Goal: Task Accomplishment & Management: Check status

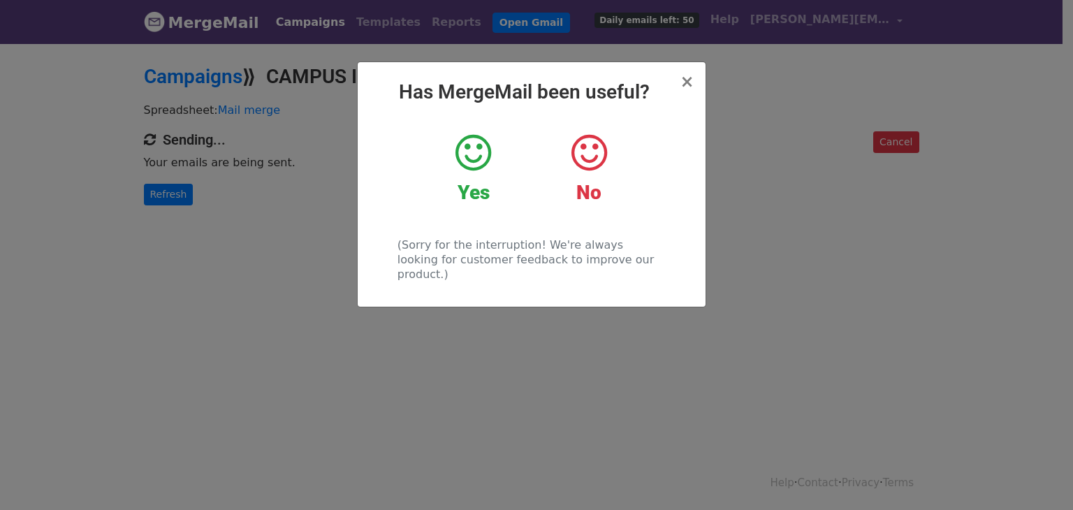
click at [697, 77] on div "× Has MergeMail been useful? Yes No (Sorry for the interruption! We're always l…" at bounding box center [532, 184] width 348 height 245
click at [690, 83] on span "×" at bounding box center [687, 82] width 14 height 20
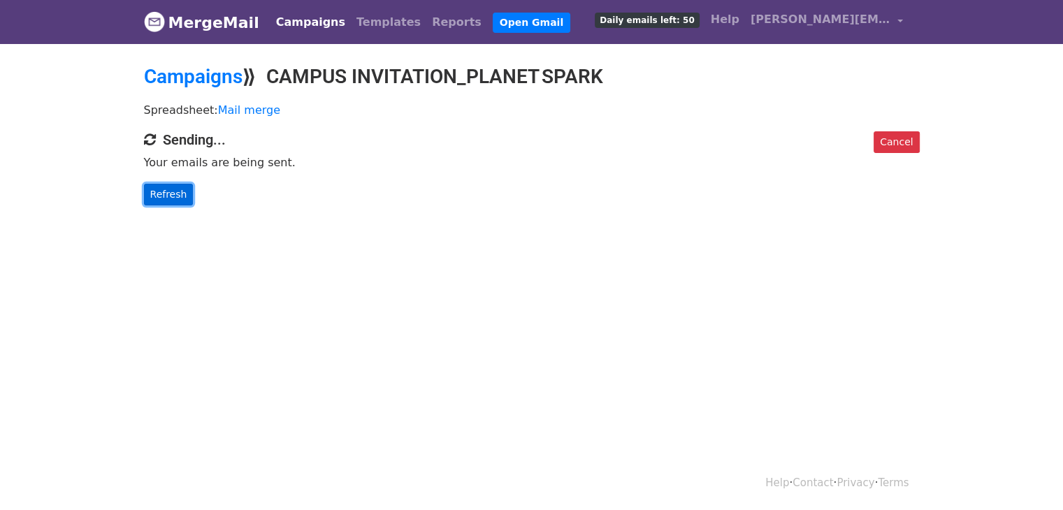
click at [147, 190] on link "Refresh" at bounding box center [169, 195] width 50 height 22
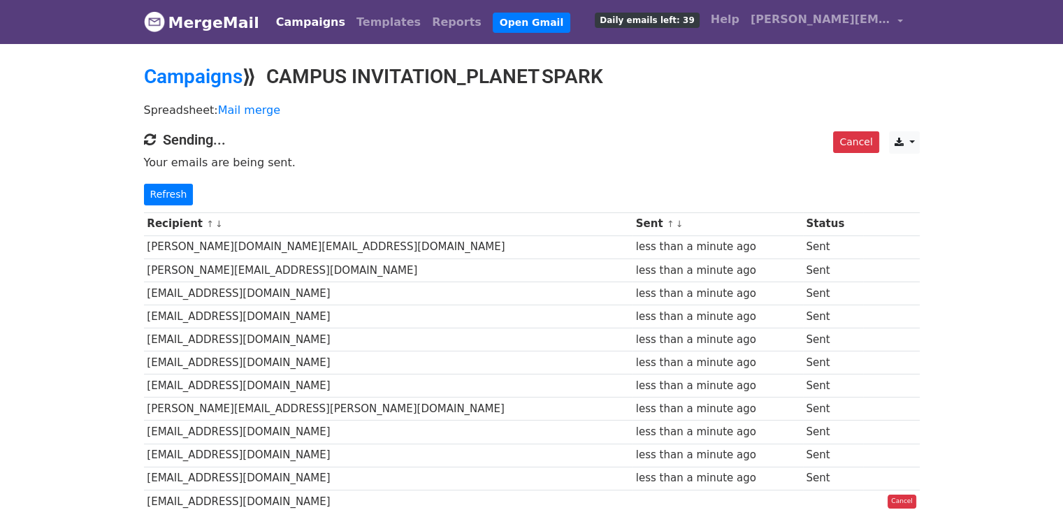
scroll to position [147, 0]
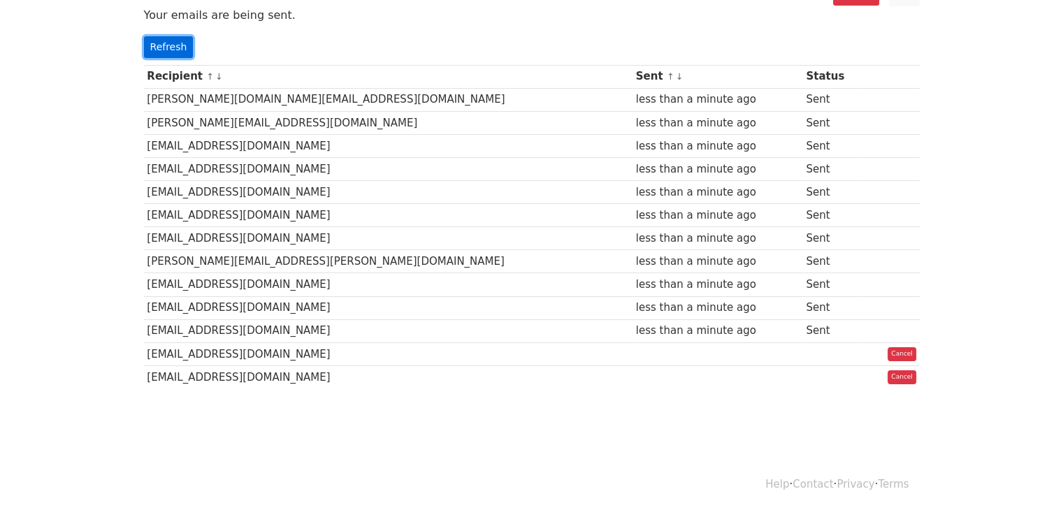
click at [178, 48] on link "Refresh" at bounding box center [169, 47] width 50 height 22
